Goal: Information Seeking & Learning: Learn about a topic

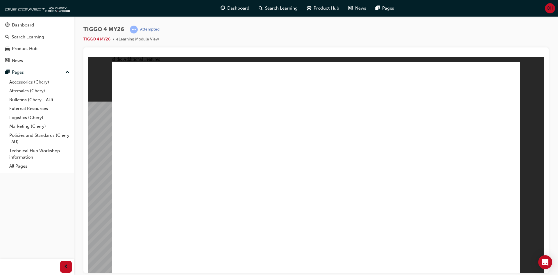
drag, startPoint x: 445, startPoint y: 92, endPoint x: 476, endPoint y: 85, distance: 32.0
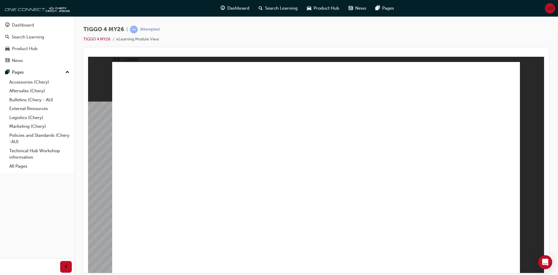
drag, startPoint x: 172, startPoint y: 185, endPoint x: 196, endPoint y: 191, distance: 24.4
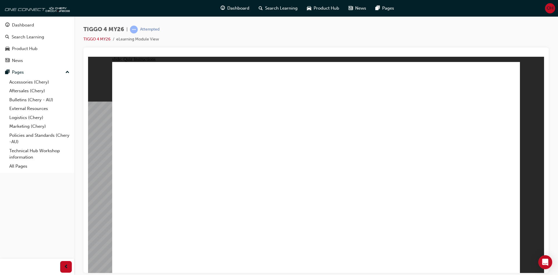
radio input "true"
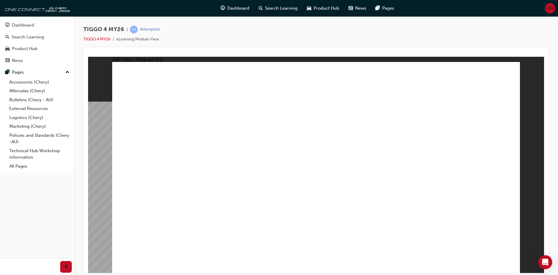
drag, startPoint x: 227, startPoint y: 133, endPoint x: 232, endPoint y: 213, distance: 80.6
drag, startPoint x: 300, startPoint y: 135, endPoint x: 386, endPoint y: 215, distance: 117.6
drag, startPoint x: 393, startPoint y: 136, endPoint x: 166, endPoint y: 206, distance: 237.8
drag, startPoint x: 171, startPoint y: 136, endPoint x: 332, endPoint y: 210, distance: 177.8
drag, startPoint x: 475, startPoint y: 135, endPoint x: 475, endPoint y: 212, distance: 76.7
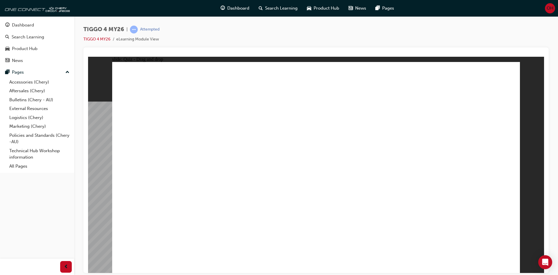
radio input "false"
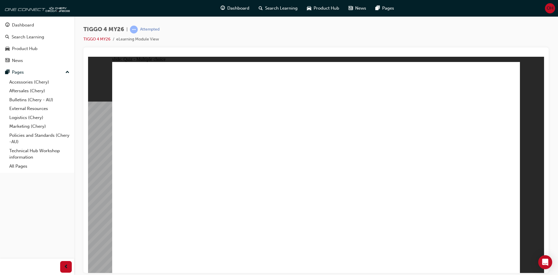
radio input "true"
radio input "false"
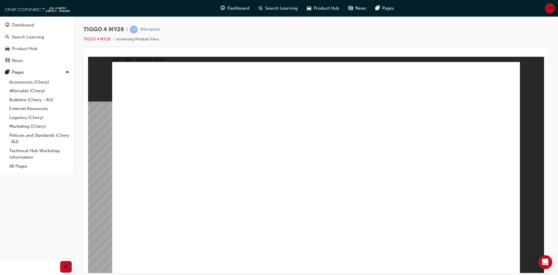
radio input "true"
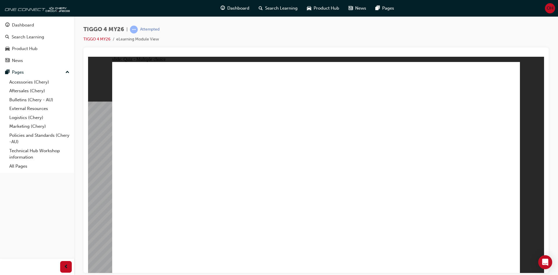
drag, startPoint x: 164, startPoint y: 193, endPoint x: 350, endPoint y: 138, distance: 193.9
drag, startPoint x: 139, startPoint y: 213, endPoint x: 434, endPoint y: 149, distance: 302.0
drag, startPoint x: 145, startPoint y: 171, endPoint x: 445, endPoint y: 159, distance: 299.6
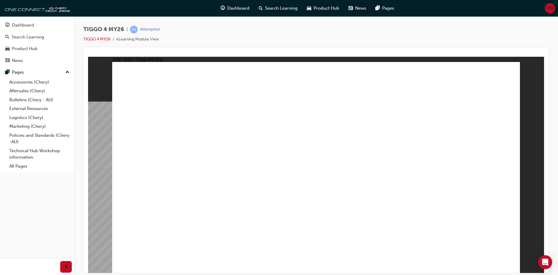
drag, startPoint x: 170, startPoint y: 150, endPoint x: 357, endPoint y: 146, distance: 187.2
drag, startPoint x: 253, startPoint y: 172, endPoint x: 474, endPoint y: 172, distance: 221.1
drag, startPoint x: 252, startPoint y: 147, endPoint x: 362, endPoint y: 165, distance: 110.7
drag, startPoint x: 243, startPoint y: 186, endPoint x: 460, endPoint y: 175, distance: 216.8
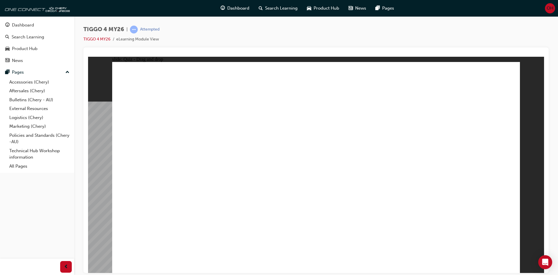
click at [42, 24] on div "Dashboard" at bounding box center [37, 25] width 64 height 7
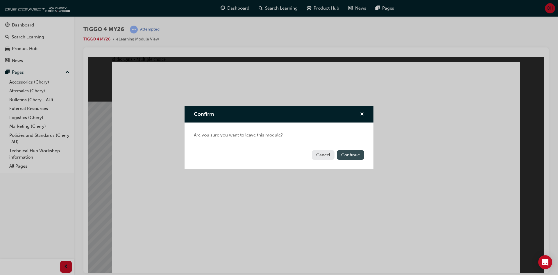
click at [354, 157] on button "Continue" at bounding box center [350, 155] width 27 height 10
